Goal: Navigation & Orientation: Find specific page/section

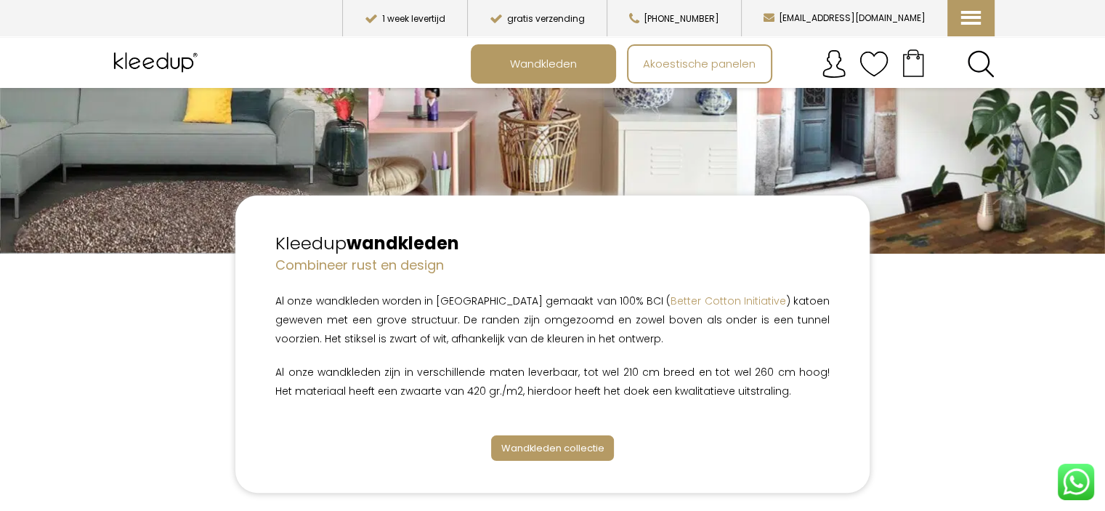
scroll to position [293, 0]
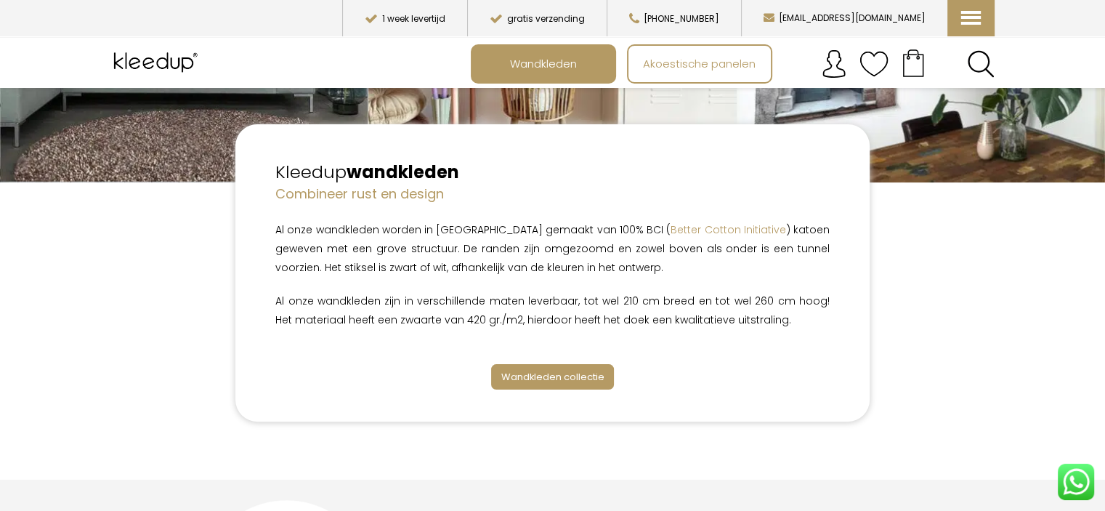
click at [578, 377] on span "Wandkleden collectie" at bounding box center [551, 377] width 103 height 14
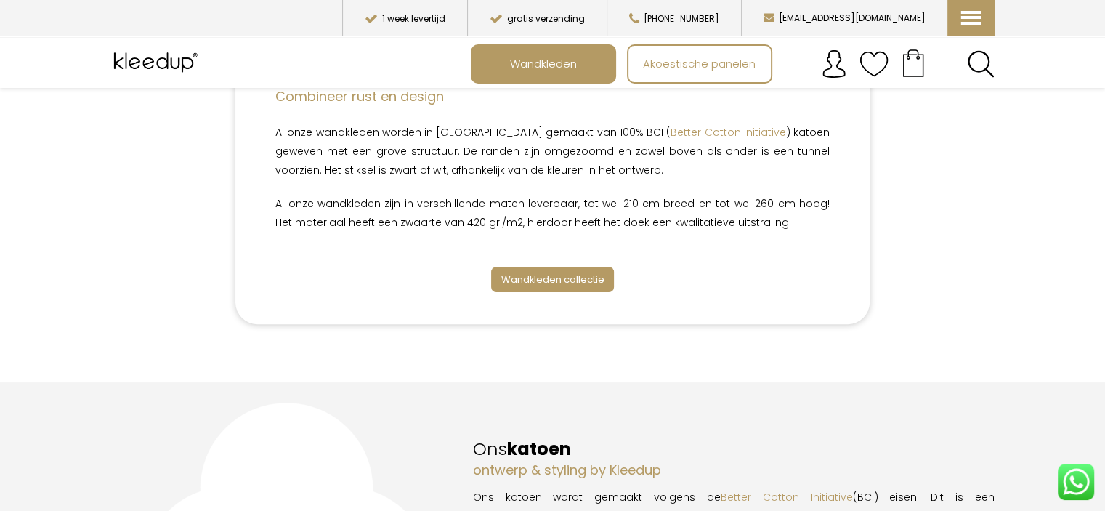
scroll to position [389, 0]
click at [550, 281] on span "Wandkleden collectie" at bounding box center [551, 281] width 103 height 14
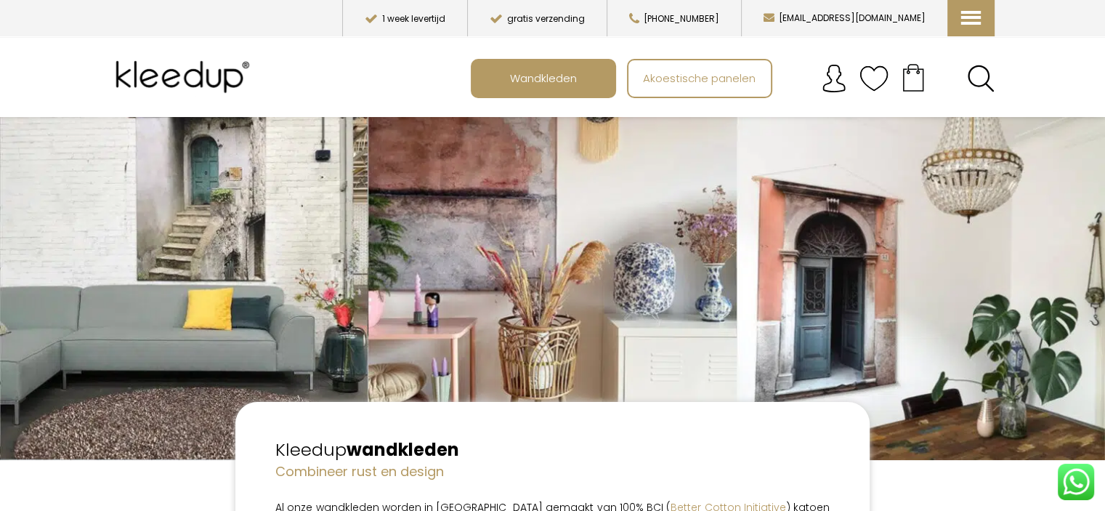
scroll to position [0, 0]
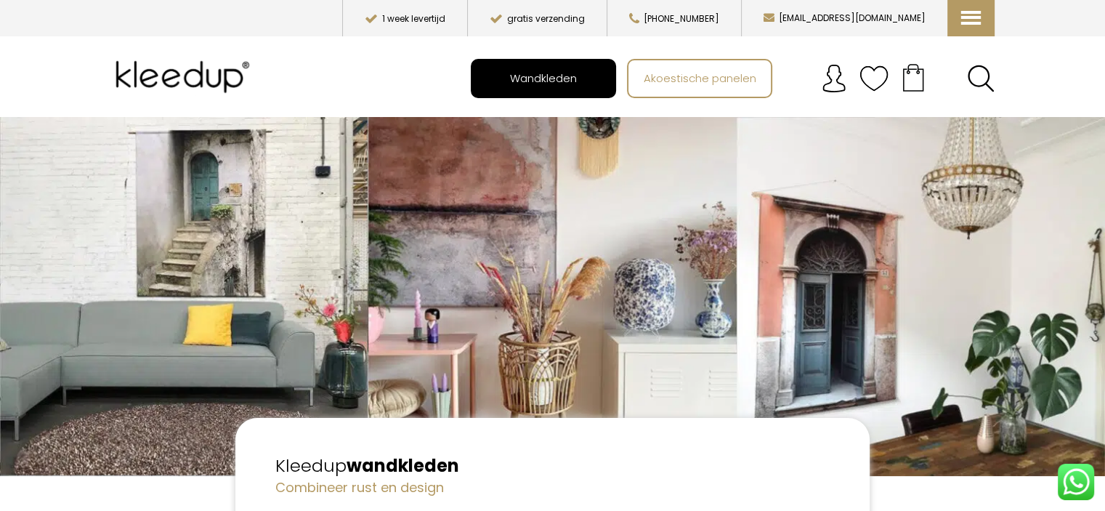
click at [567, 84] on span "Wandkleden" at bounding box center [543, 78] width 83 height 28
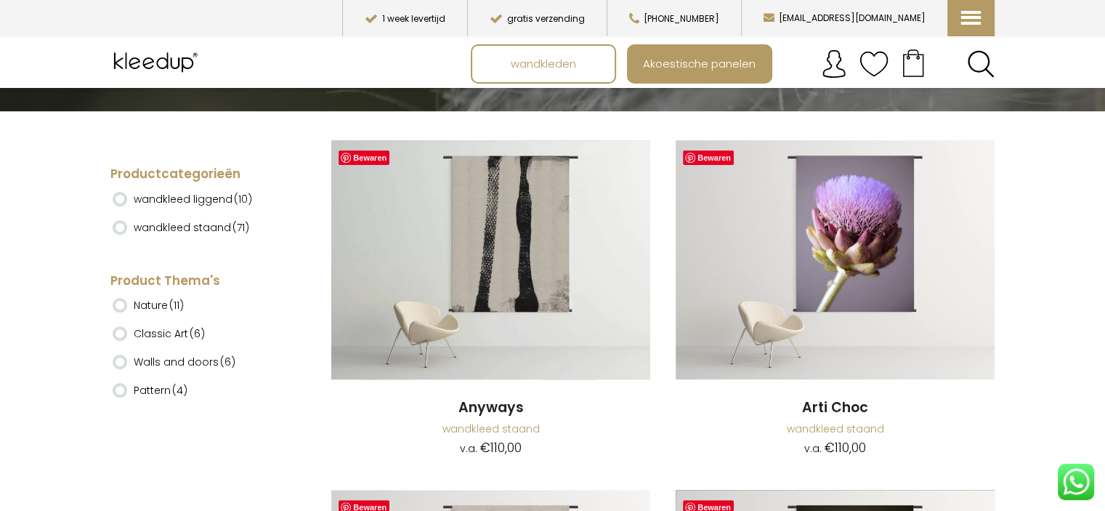
scroll to position [334, 0]
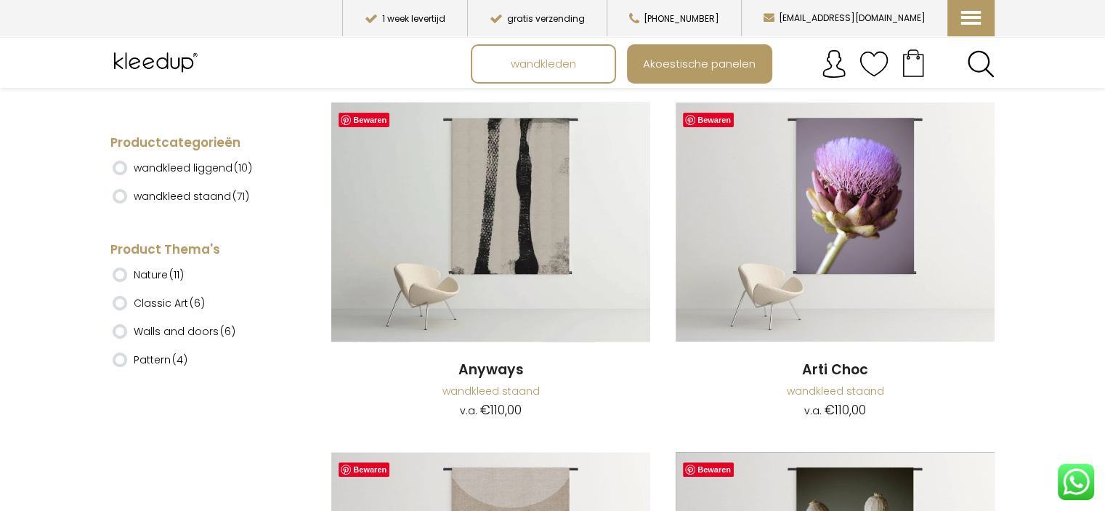
click at [125, 200] on li "wandkleed staand (71)" at bounding box center [199, 191] width 172 height 28
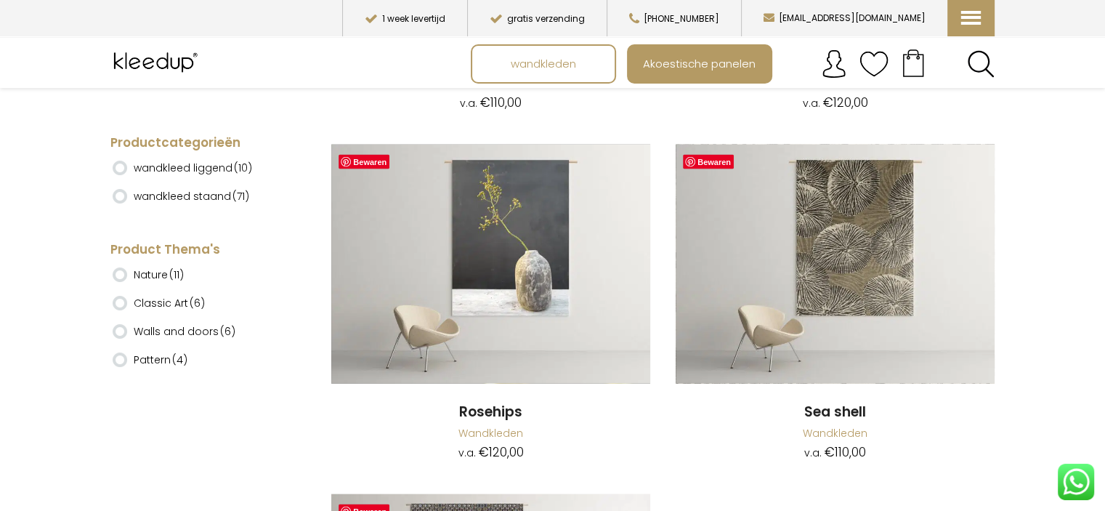
scroll to position [13914, 0]
